Goal: Information Seeking & Learning: Learn about a topic

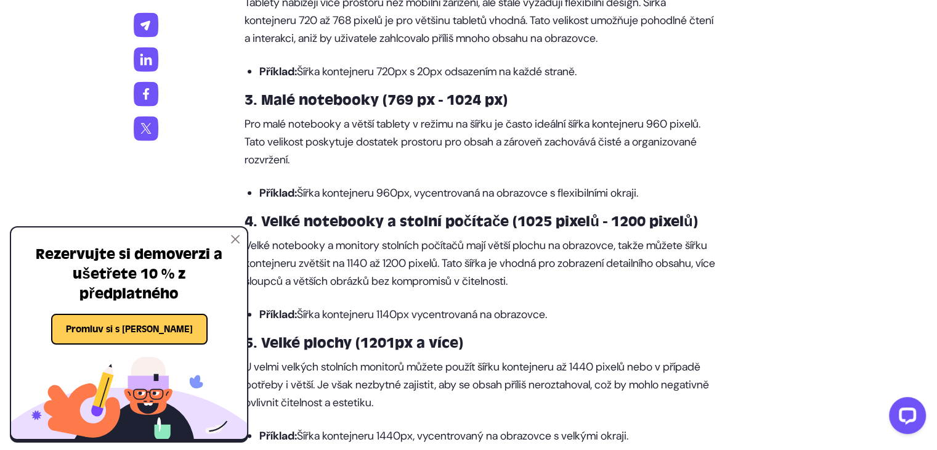
scroll to position [1663, 0]
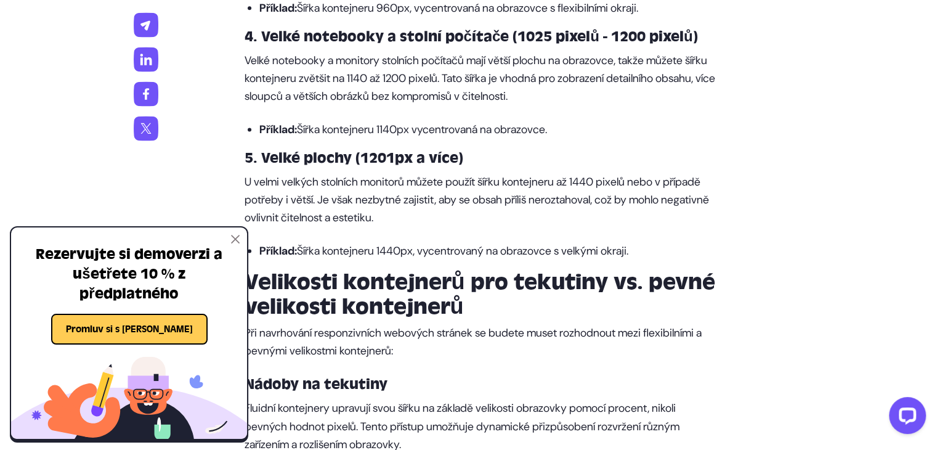
click at [238, 238] on img at bounding box center [235, 239] width 9 height 9
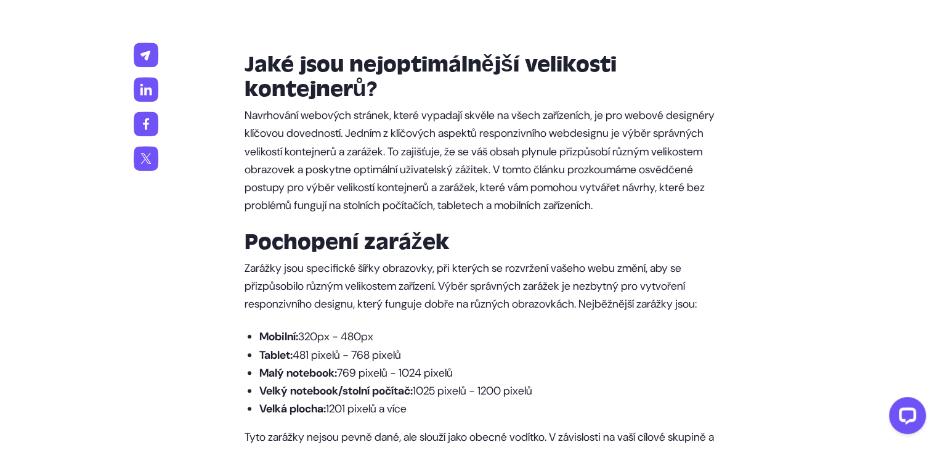
scroll to position [0, 0]
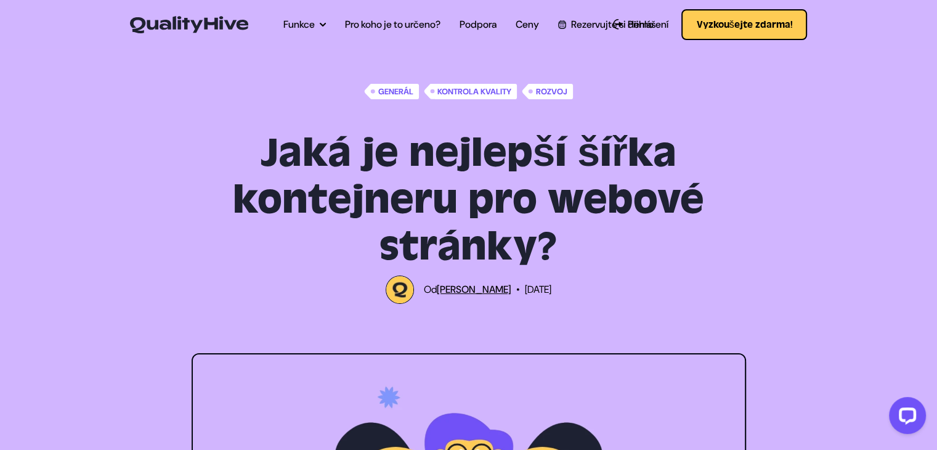
drag, startPoint x: 0, startPoint y: 236, endPoint x: 23, endPoint y: 84, distance: 153.3
click at [423, 21] on font "Pro koho je to určeno?" at bounding box center [392, 24] width 95 height 13
click at [163, 20] on img at bounding box center [189, 24] width 118 height 17
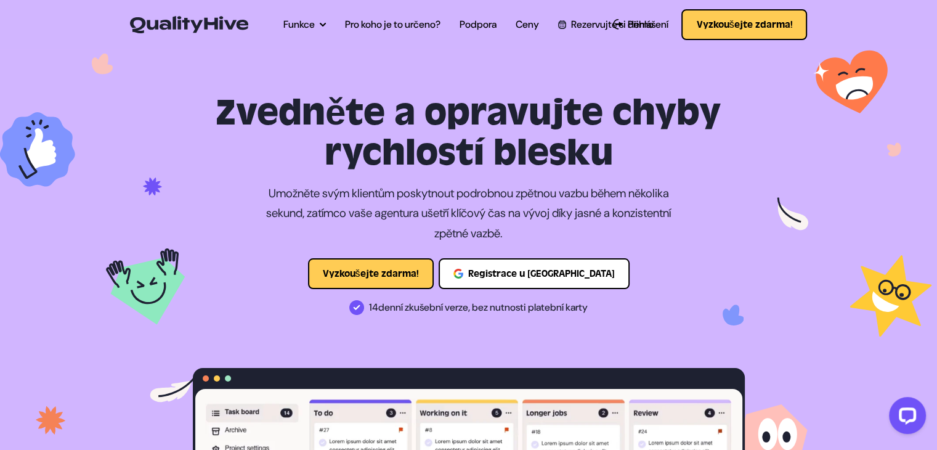
drag, startPoint x: 466, startPoint y: 381, endPoint x: 484, endPoint y: -34, distance: 416.2
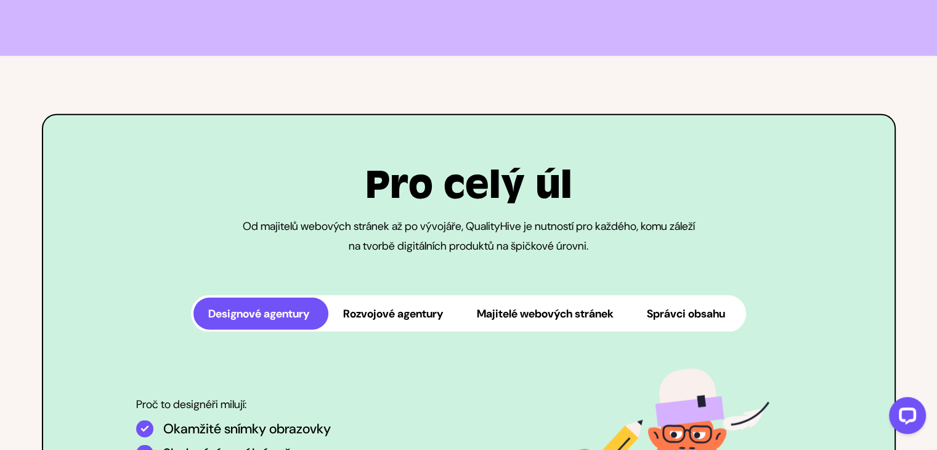
scroll to position [3203, 0]
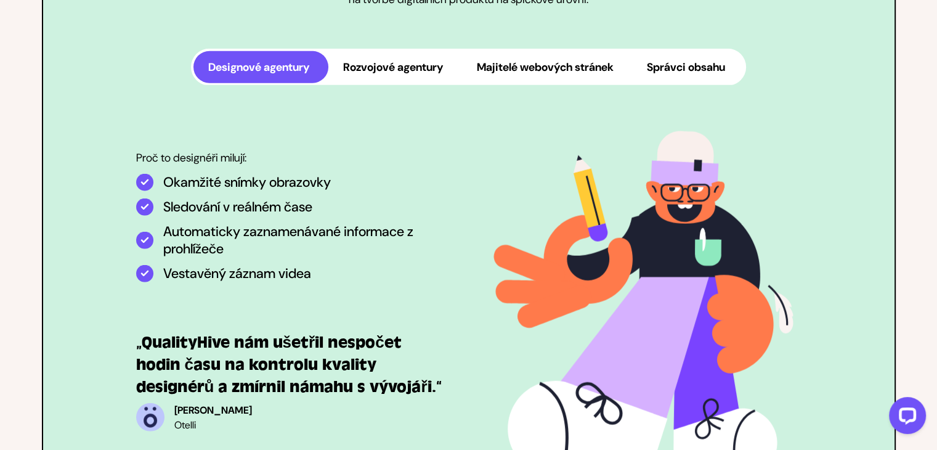
click at [362, 75] on font "Rozvojové agentury" at bounding box center [393, 67] width 100 height 15
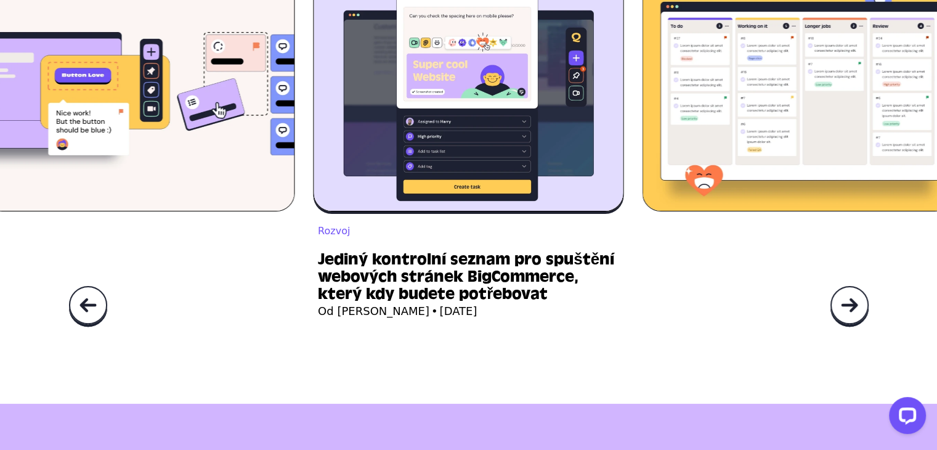
scroll to position [4435, 0]
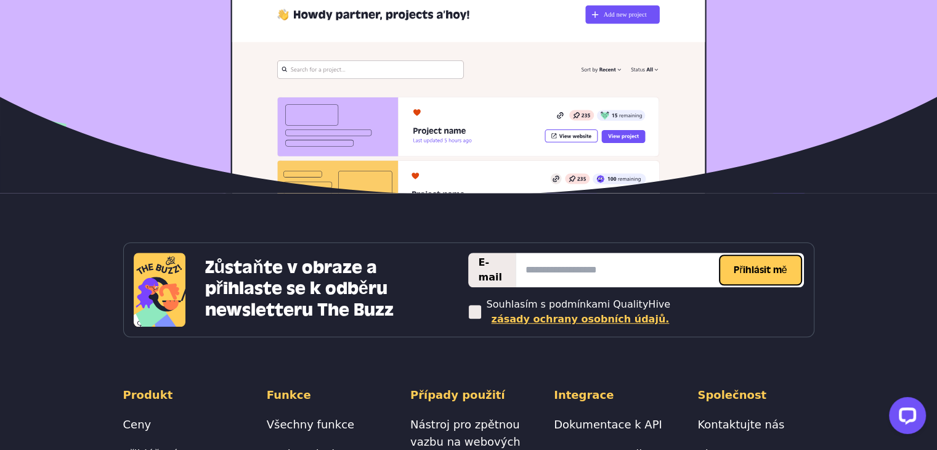
scroll to position [5711, 0]
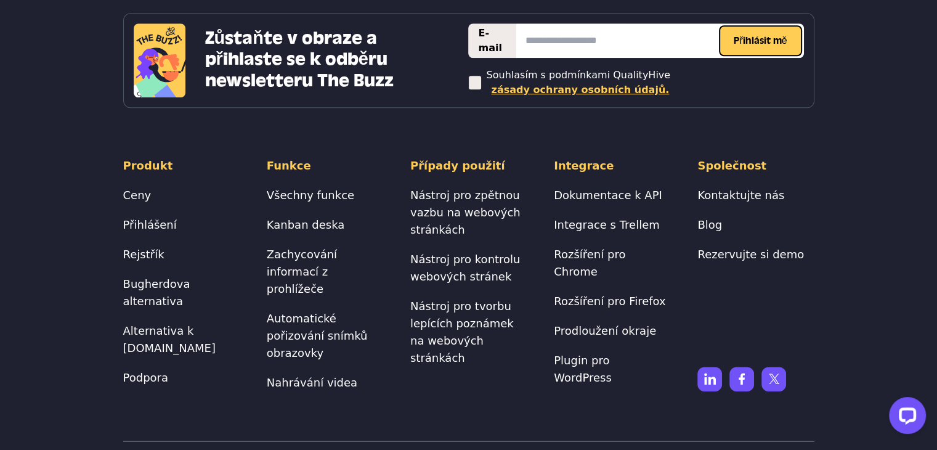
click at [722, 216] on li "Blog" at bounding box center [755, 224] width 116 height 17
click at [717, 216] on li "Blog" at bounding box center [755, 224] width 116 height 17
click at [711, 218] on font "Blog" at bounding box center [709, 224] width 25 height 13
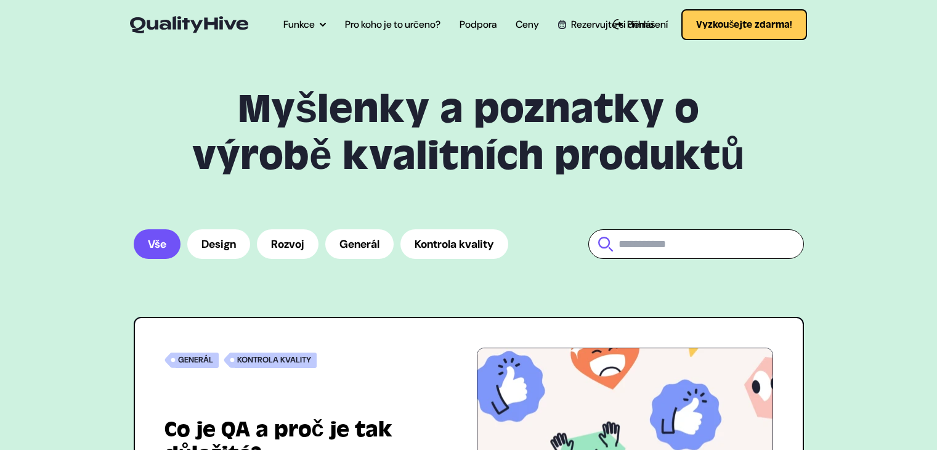
click at [360, 229] on link "Generál" at bounding box center [359, 244] width 68 height 30
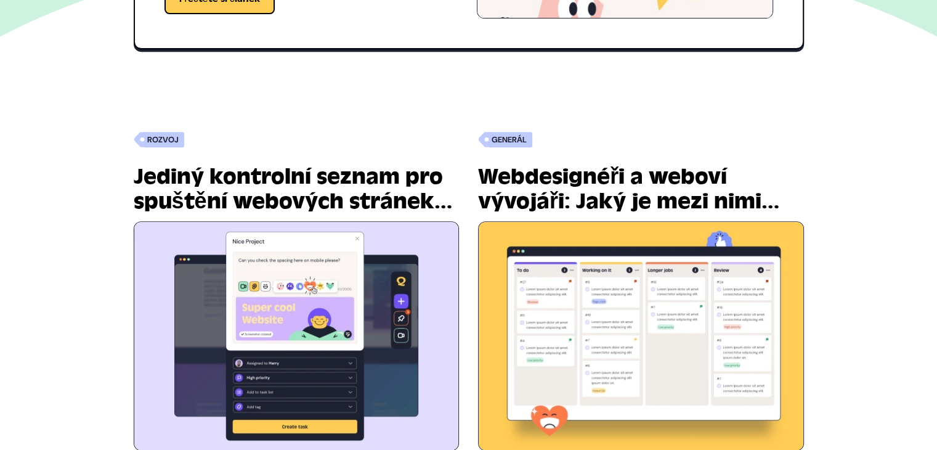
click at [275, 308] on img at bounding box center [296, 336] width 325 height 228
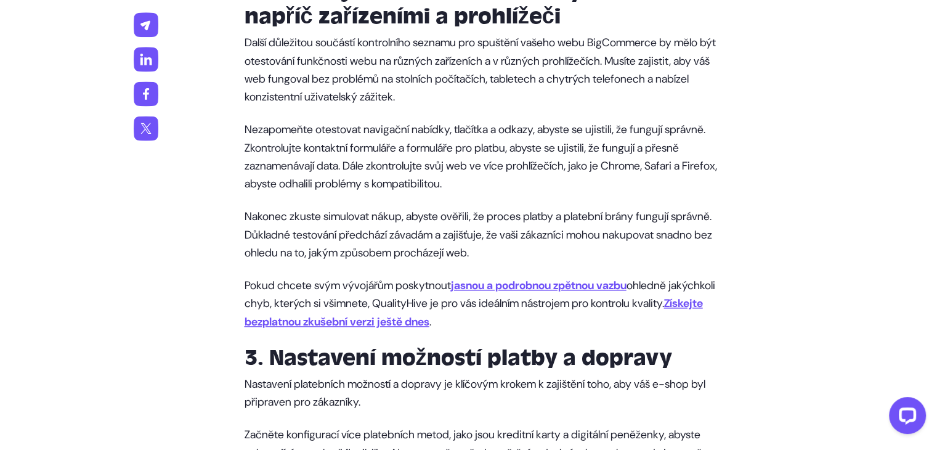
scroll to position [1601, 0]
